Goal: Task Accomplishment & Management: Manage account settings

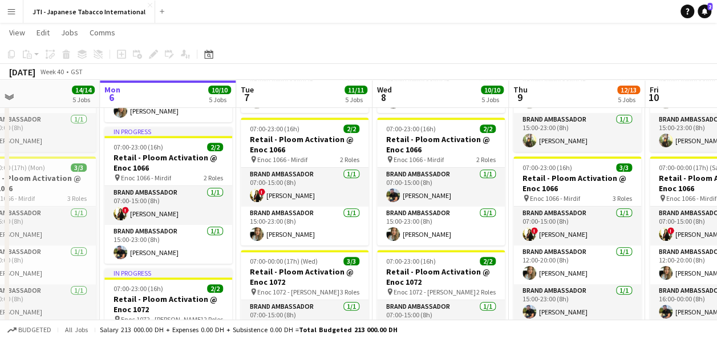
scroll to position [200, 0]
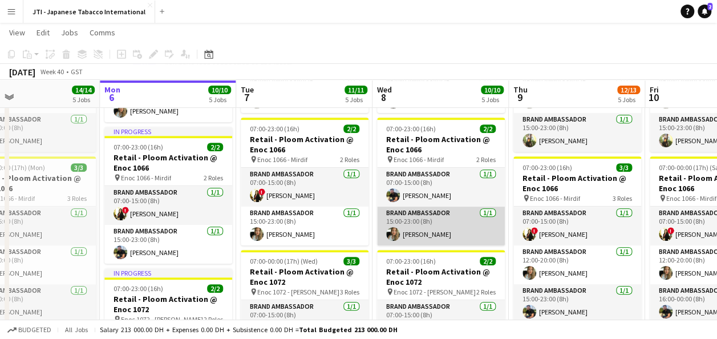
click at [461, 225] on app-card-role "Brand Ambassador [DATE] 15:00-23:00 (8h) [PERSON_NAME]" at bounding box center [441, 225] width 128 height 39
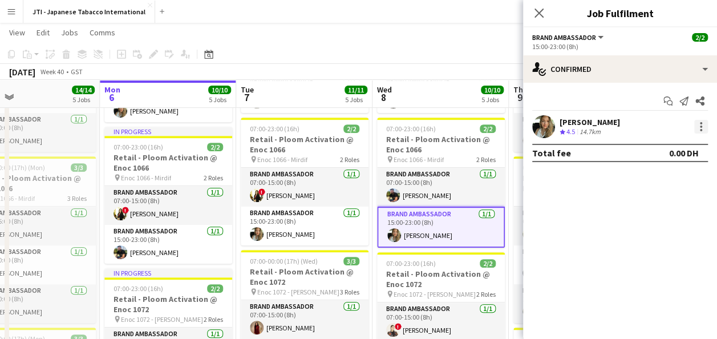
click at [703, 126] on div at bounding box center [701, 127] width 14 height 14
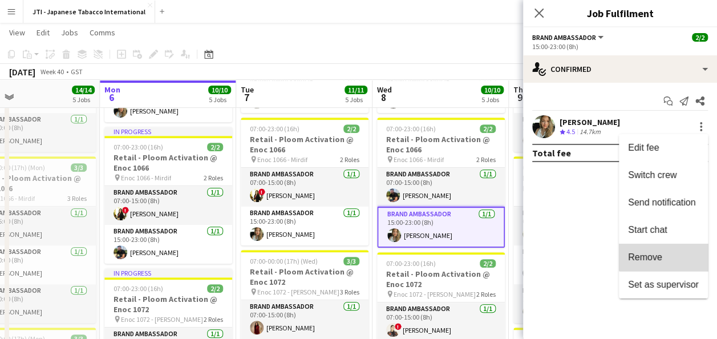
click at [664, 256] on span "Remove" at bounding box center [663, 257] width 71 height 10
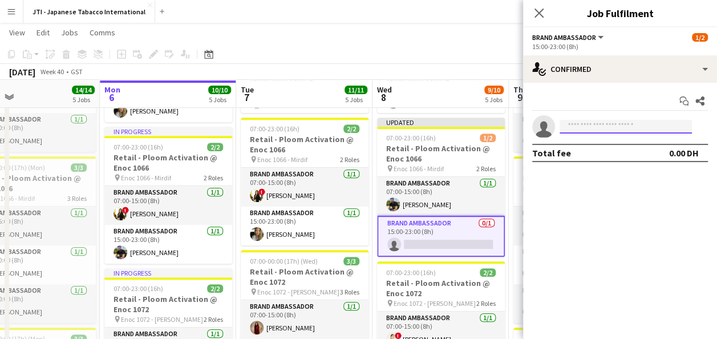
click at [624, 124] on input at bounding box center [626, 127] width 132 height 14
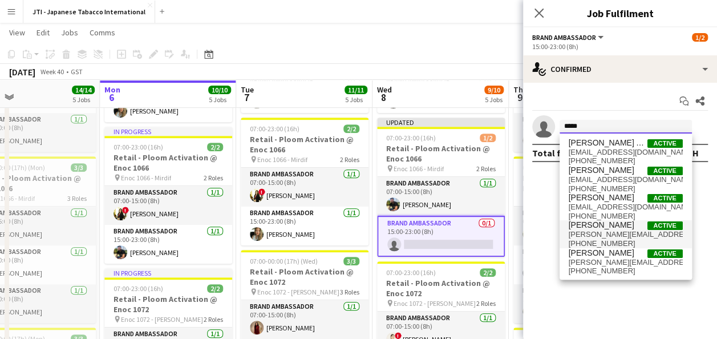
type input "****"
click at [602, 227] on span "[PERSON_NAME]" at bounding box center [602, 225] width 66 height 10
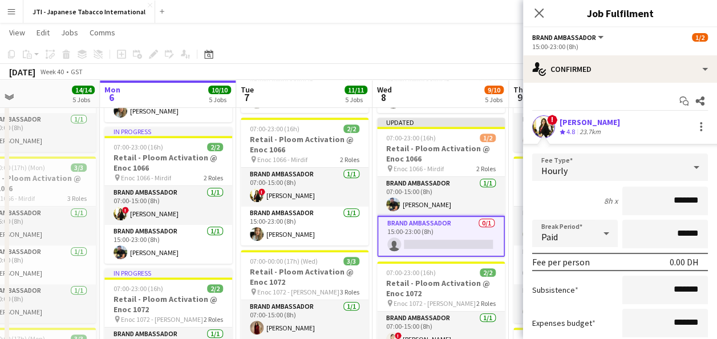
scroll to position [91, 0]
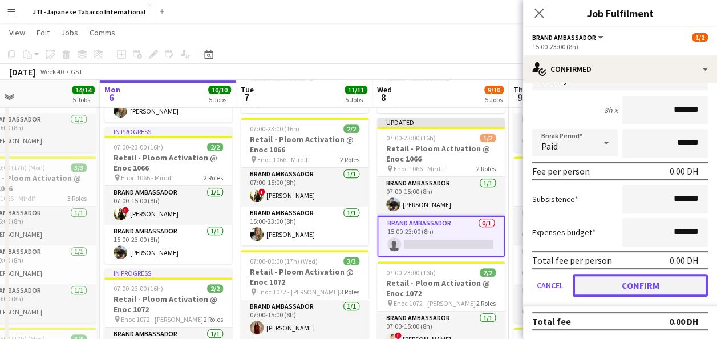
click at [635, 290] on button "Confirm" at bounding box center [640, 285] width 135 height 23
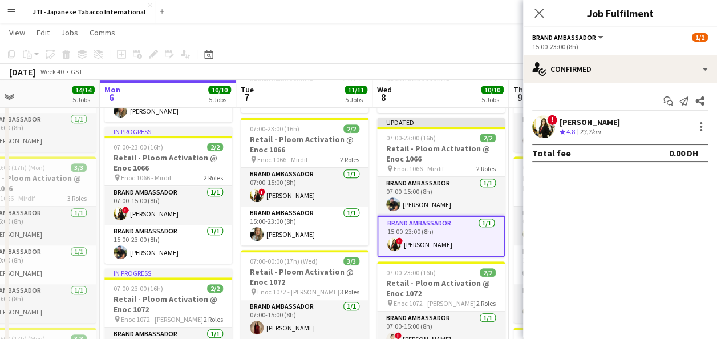
scroll to position [0, 0]
click at [533, 11] on icon "Close pop-in" at bounding box center [538, 12] width 11 height 11
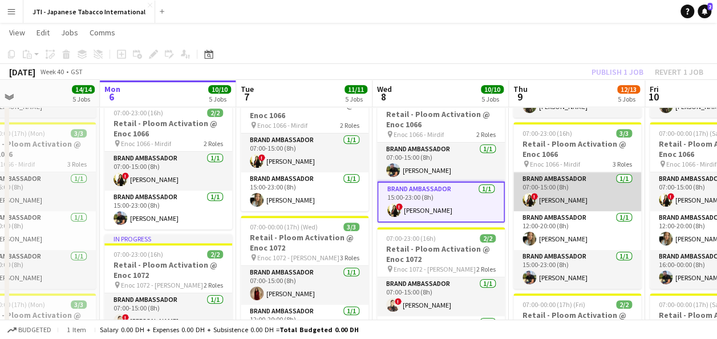
scroll to position [234, 0]
click at [571, 197] on app-card-role "Brand Ambassador [DATE] 07:00-15:00 (8h) ! [PERSON_NAME]" at bounding box center [577, 191] width 128 height 39
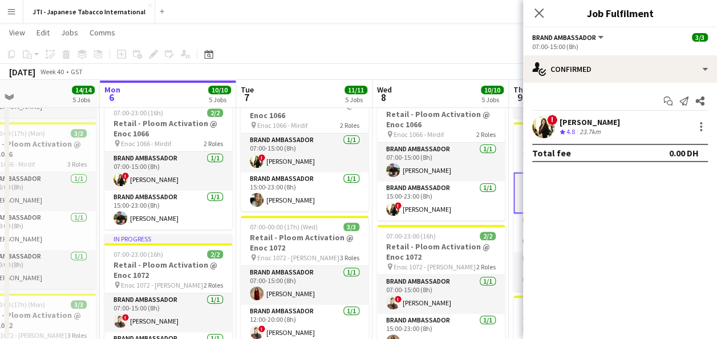
click at [700, 117] on div "! [PERSON_NAME] Crew rating 4.8 23.7km" at bounding box center [620, 126] width 194 height 23
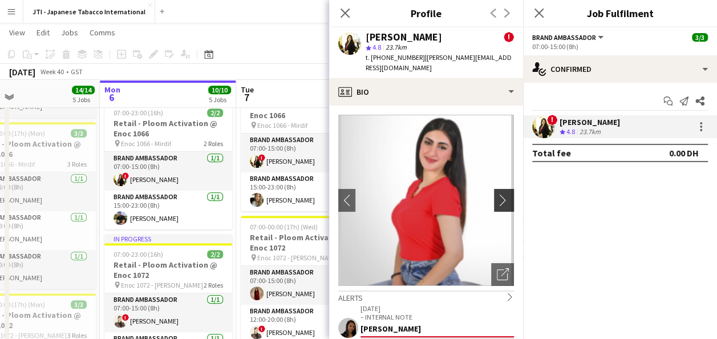
click at [497, 194] on app-icon "chevron-right" at bounding box center [506, 200] width 18 height 12
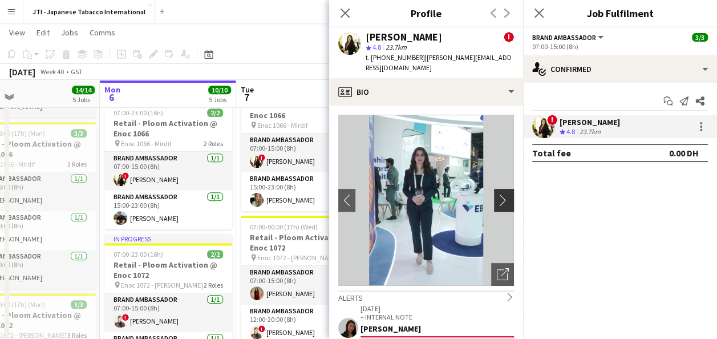
click at [497, 194] on app-icon "chevron-right" at bounding box center [506, 200] width 18 height 12
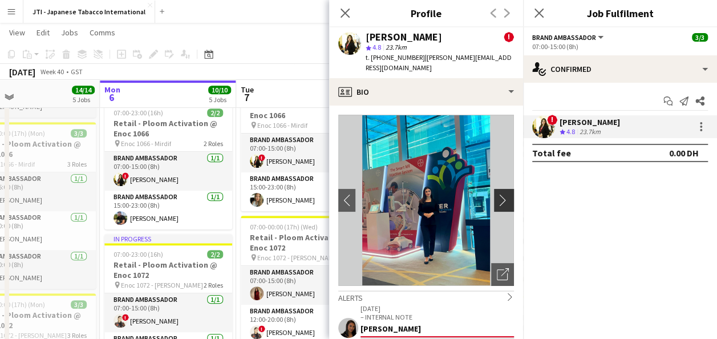
click at [497, 194] on app-icon "chevron-right" at bounding box center [506, 200] width 18 height 12
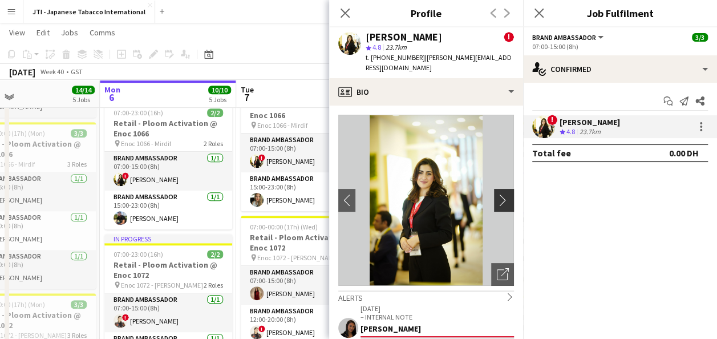
click at [497, 194] on app-icon "chevron-right" at bounding box center [506, 200] width 18 height 12
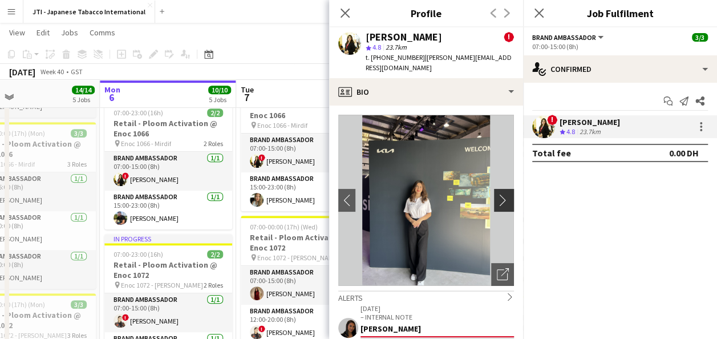
click at [497, 194] on app-icon "chevron-right" at bounding box center [506, 200] width 18 height 12
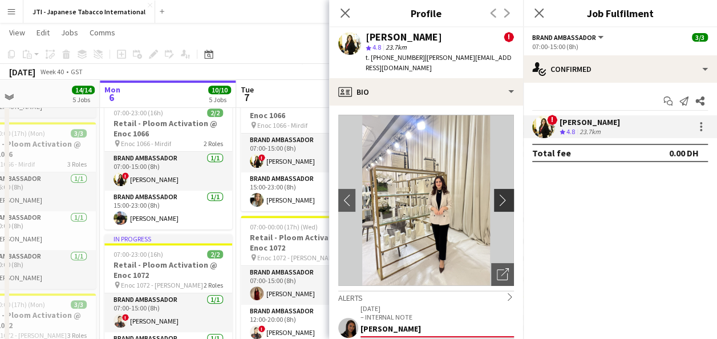
click at [497, 194] on app-icon "chevron-right" at bounding box center [506, 200] width 18 height 12
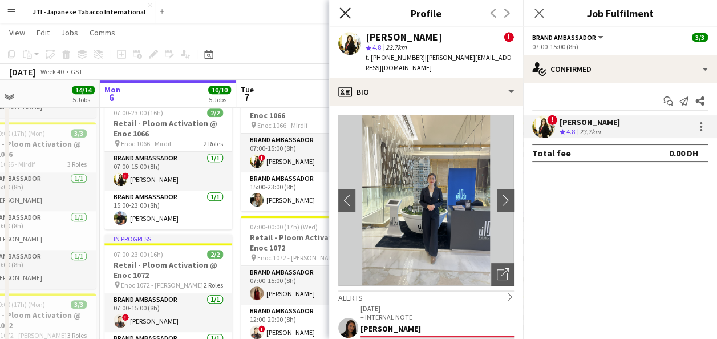
click at [349, 13] on icon "Close pop-in" at bounding box center [344, 12] width 11 height 11
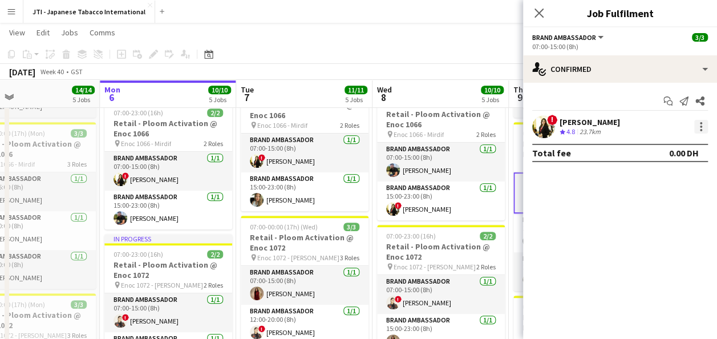
click at [705, 127] on div at bounding box center [701, 127] width 14 height 14
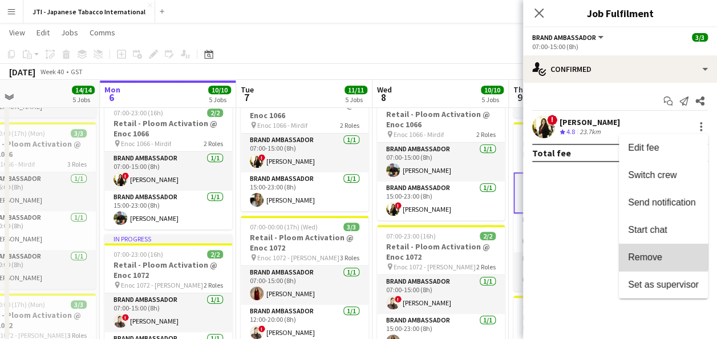
click at [660, 254] on span "Remove" at bounding box center [645, 257] width 34 height 10
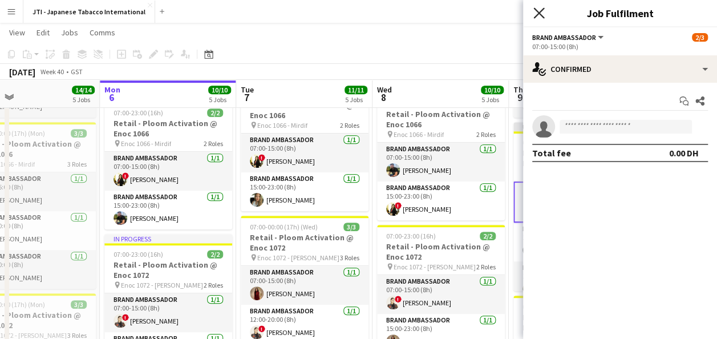
click at [542, 8] on icon "Close pop-in" at bounding box center [538, 12] width 11 height 11
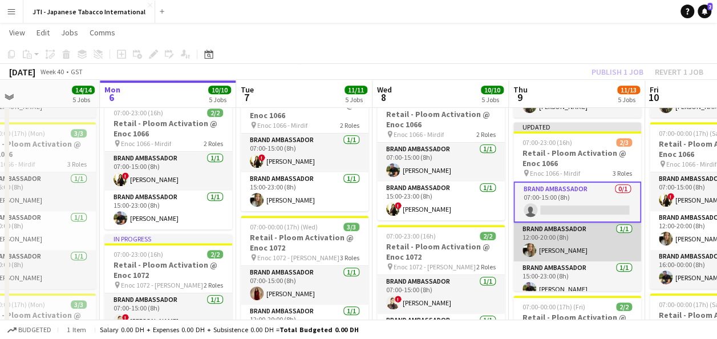
click at [559, 240] on app-card-role "Brand Ambassador [DATE] 12:00-20:00 (8h) [PERSON_NAME]" at bounding box center [577, 241] width 128 height 39
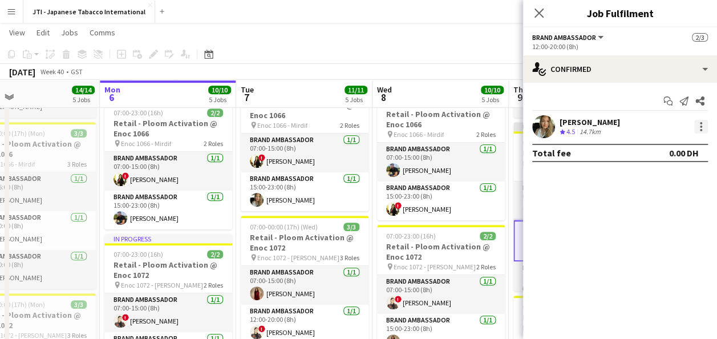
click at [704, 127] on div at bounding box center [701, 127] width 14 height 14
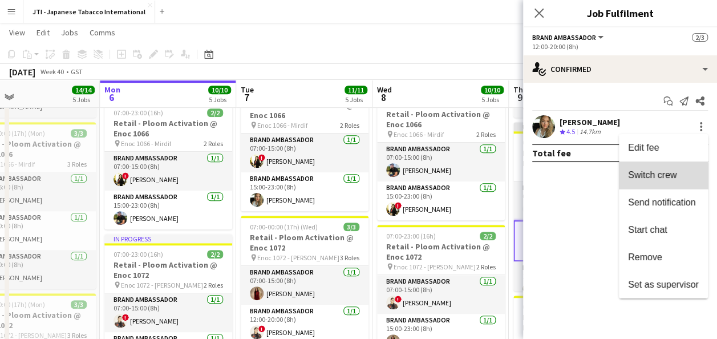
click at [661, 178] on span "Switch crew" at bounding box center [652, 175] width 48 height 10
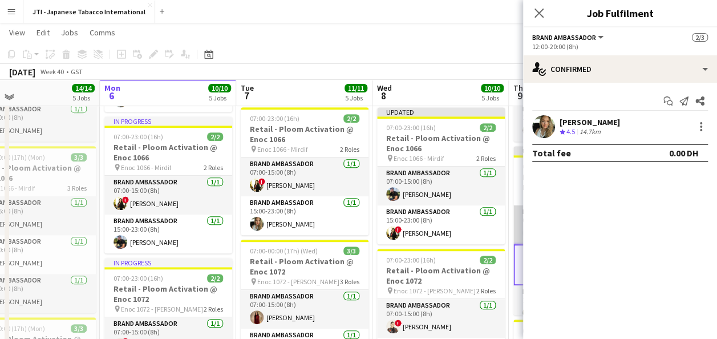
click at [515, 225] on app-card-role "Brand Ambassador 0/1 07:00-15:00 (8h) single-neutral-actions" at bounding box center [577, 224] width 128 height 39
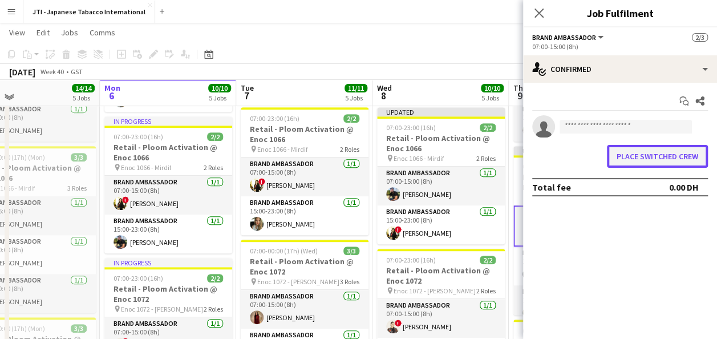
click at [659, 156] on button "Place switched crew" at bounding box center [657, 156] width 101 height 23
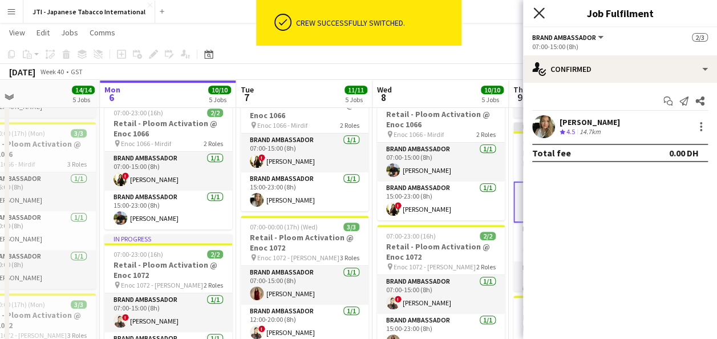
click at [542, 12] on icon "Close pop-in" at bounding box center [538, 12] width 11 height 11
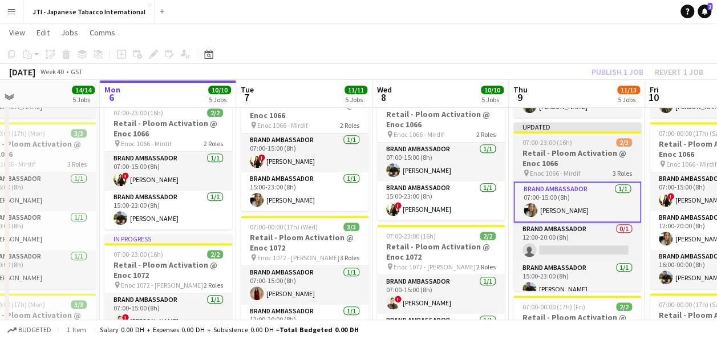
click at [553, 159] on h3 "Retail - Ploom Activation @ Enoc 1066" at bounding box center [577, 158] width 128 height 21
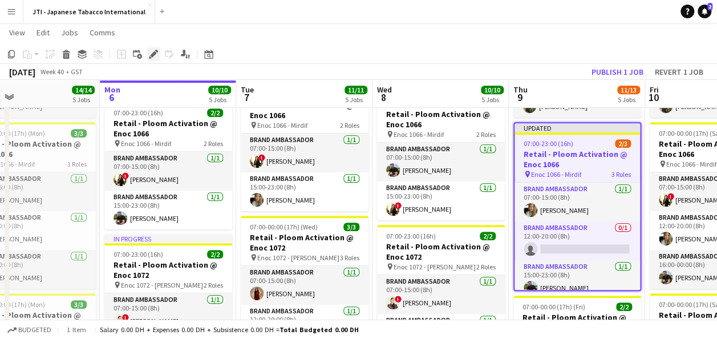
click at [154, 55] on icon at bounding box center [153, 54] width 6 height 6
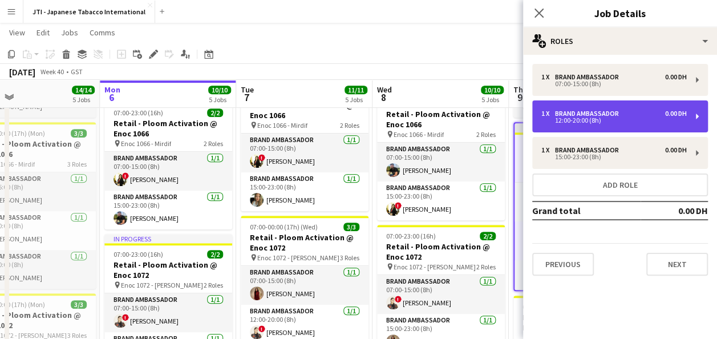
click at [629, 121] on div "12:00-20:00 (8h)" at bounding box center [613, 120] width 145 height 6
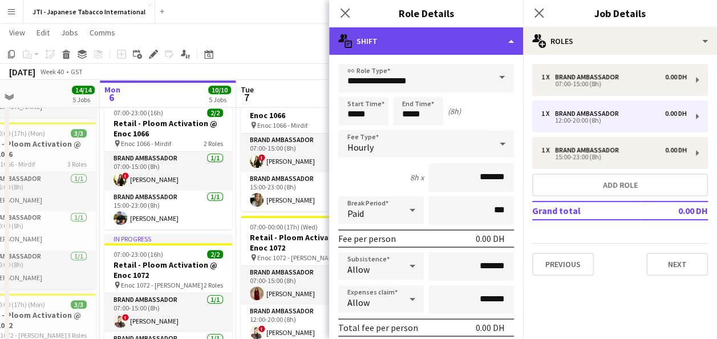
click at [499, 44] on div "multiple-actions-text Shift" at bounding box center [426, 40] width 194 height 27
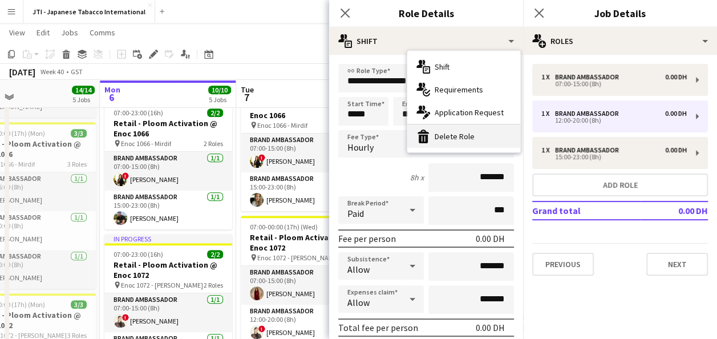
click at [468, 133] on div "bin-2 Delete Role" at bounding box center [463, 136] width 113 height 23
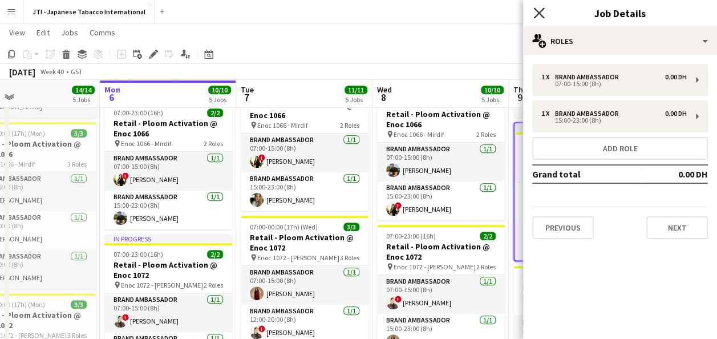
click at [540, 11] on icon at bounding box center [538, 12] width 11 height 11
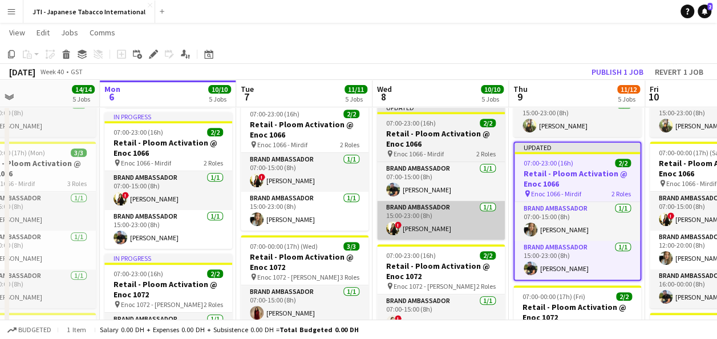
scroll to position [213, 0]
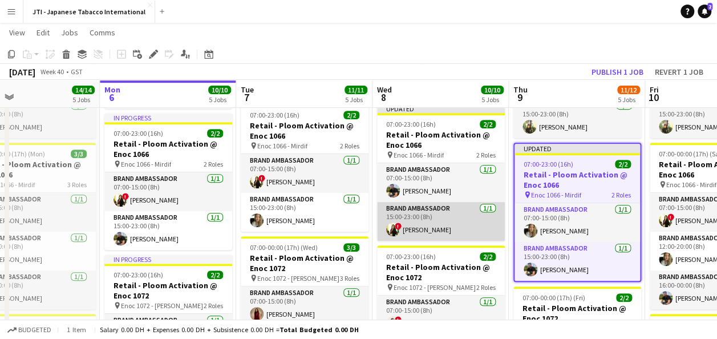
click at [443, 228] on app-card-role "Brand Ambassador [DATE] 15:00-23:00 (8h) ! [PERSON_NAME]" at bounding box center [441, 221] width 128 height 39
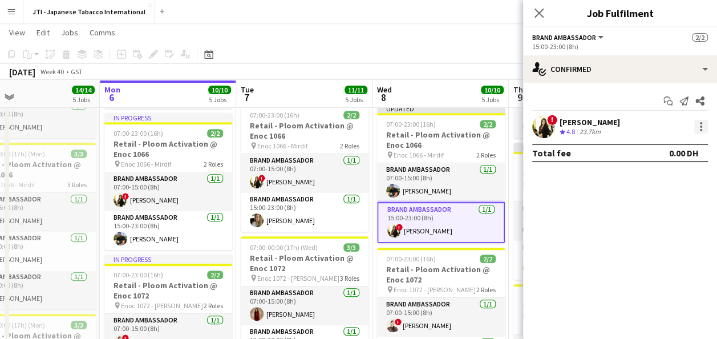
click at [700, 128] on div at bounding box center [701, 127] width 14 height 14
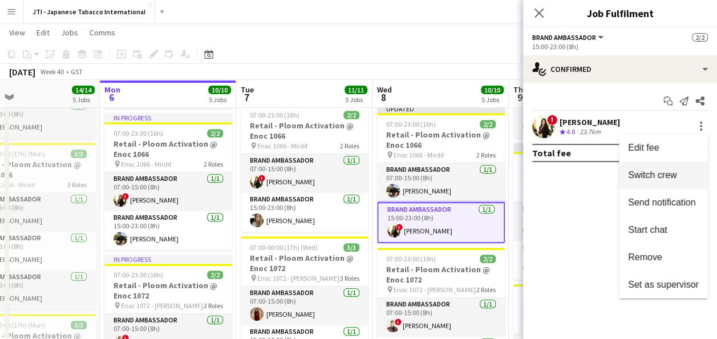
click at [683, 180] on span "Switch crew" at bounding box center [663, 175] width 71 height 10
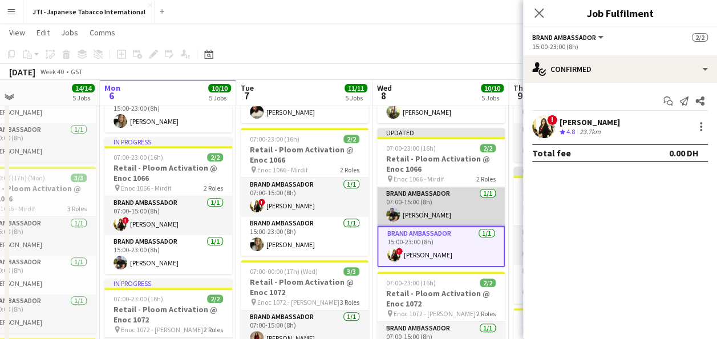
click at [455, 210] on app-card-role "Brand Ambassador [DATE] 07:00-15:00 (8h) [PERSON_NAME]" at bounding box center [441, 206] width 128 height 39
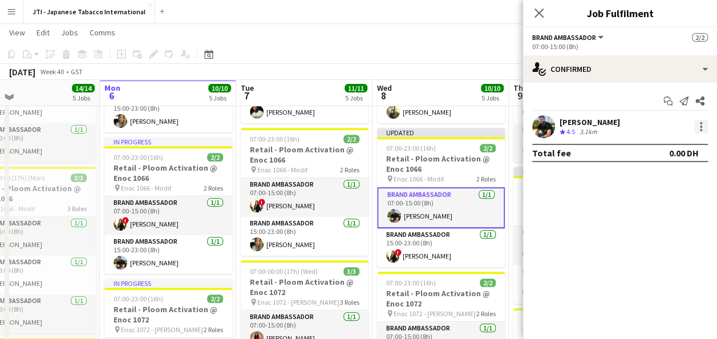
click at [699, 124] on div at bounding box center [701, 127] width 14 height 14
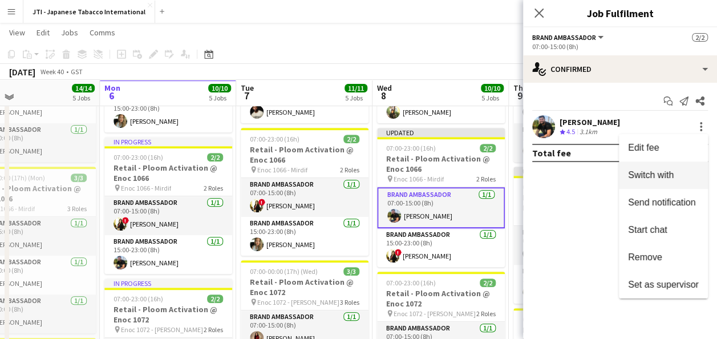
click at [658, 176] on span "Switch with" at bounding box center [651, 175] width 46 height 10
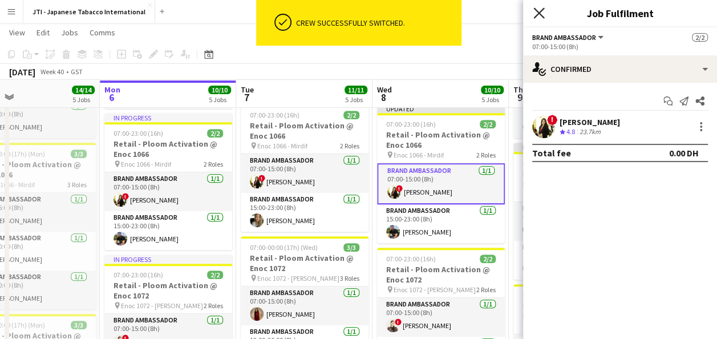
click at [540, 13] on icon at bounding box center [538, 12] width 11 height 11
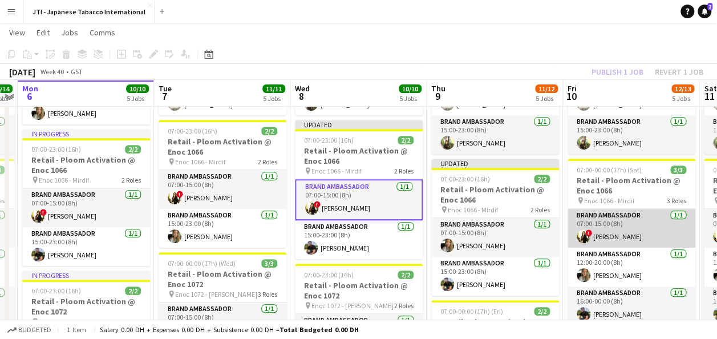
scroll to position [196, 0]
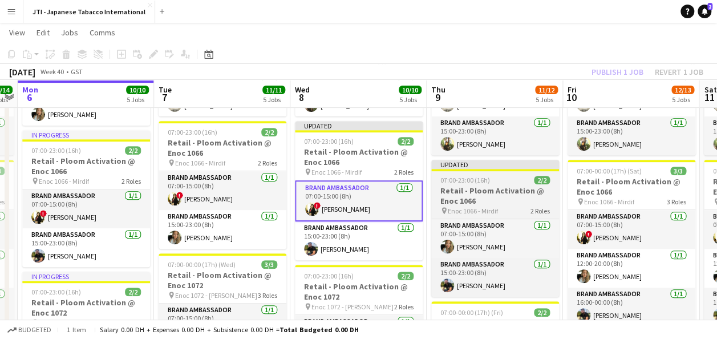
click at [472, 196] on h3 "Retail - Ploom Activation @ Enoc 1066" at bounding box center [495, 195] width 128 height 21
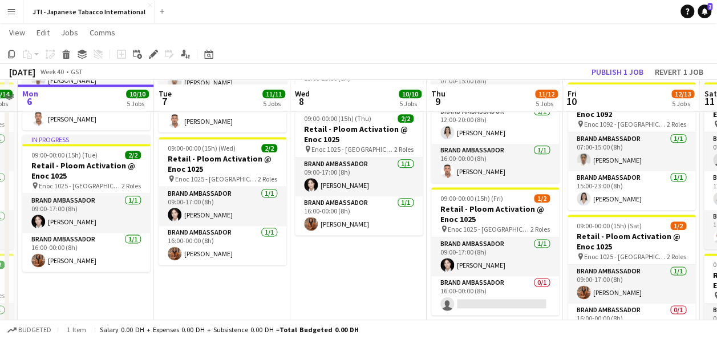
scroll to position [629, 0]
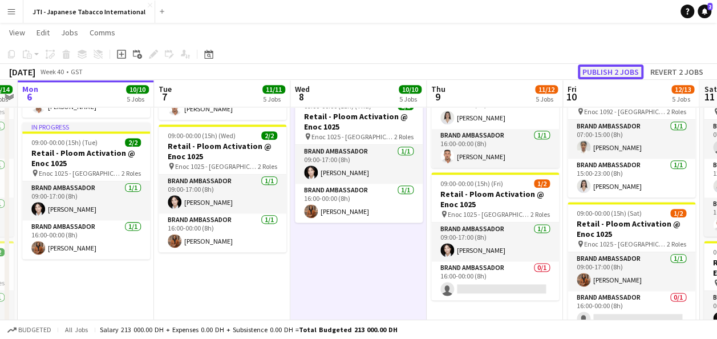
click at [609, 70] on button "Publish 2 jobs" at bounding box center [611, 71] width 66 height 15
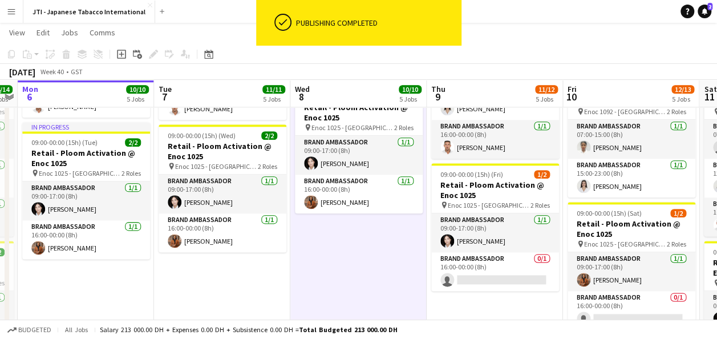
click at [479, 55] on app-toolbar "Copy Paste Paste Ctrl+V Paste with crew Ctrl+Shift+V Paste linked Job [GEOGRAPH…" at bounding box center [358, 53] width 717 height 19
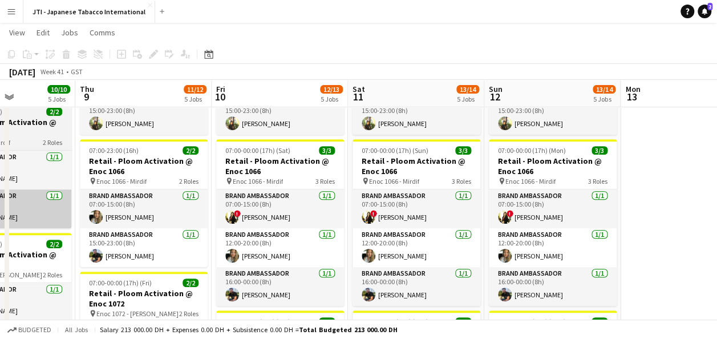
scroll to position [0, 475]
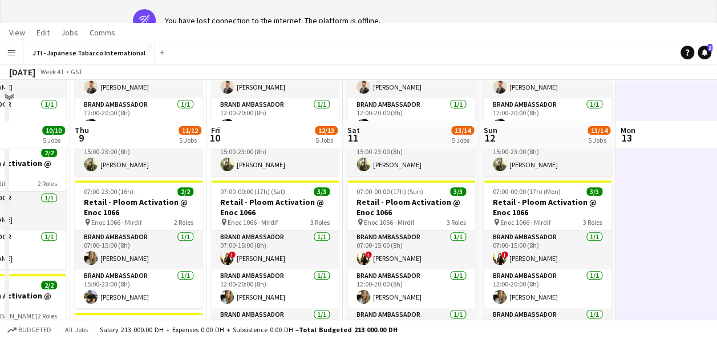
scroll to position [0, 0]
